Goal: Task Accomplishment & Management: Manage account settings

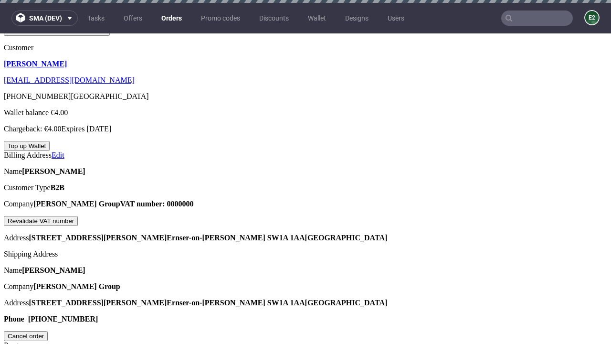
scroll to position [242, 0]
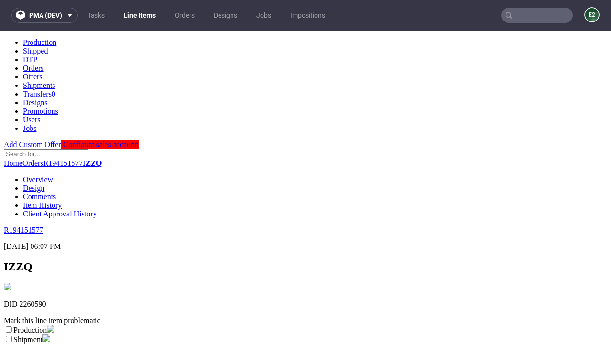
scroll to position [168, 0]
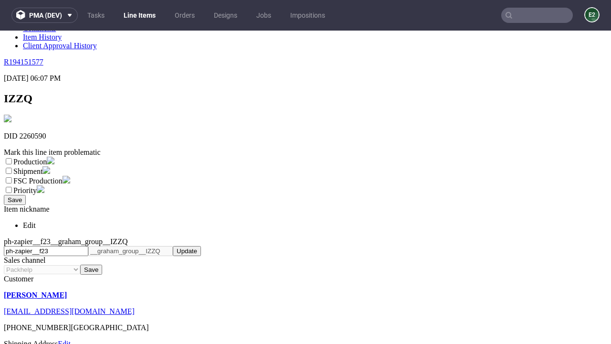
select select "dtp_ca_needed"
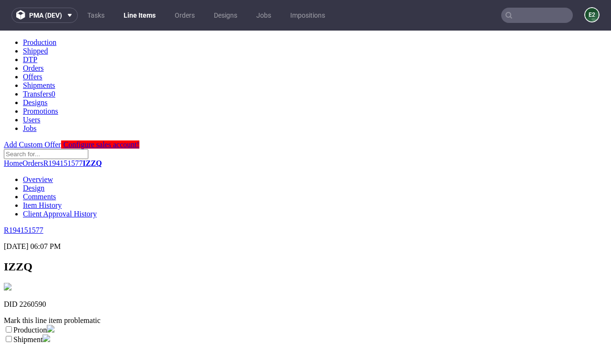
scroll to position [0, 0]
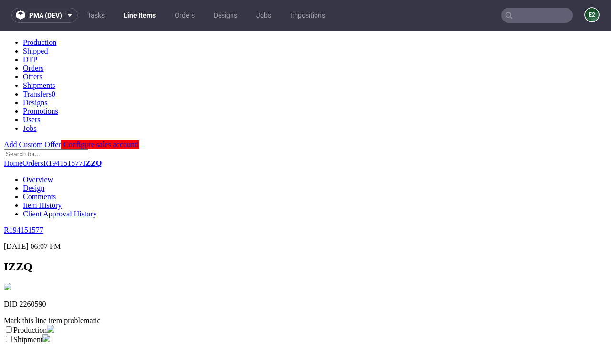
checkbox input "true"
